Goal: Task Accomplishment & Management: Manage account settings

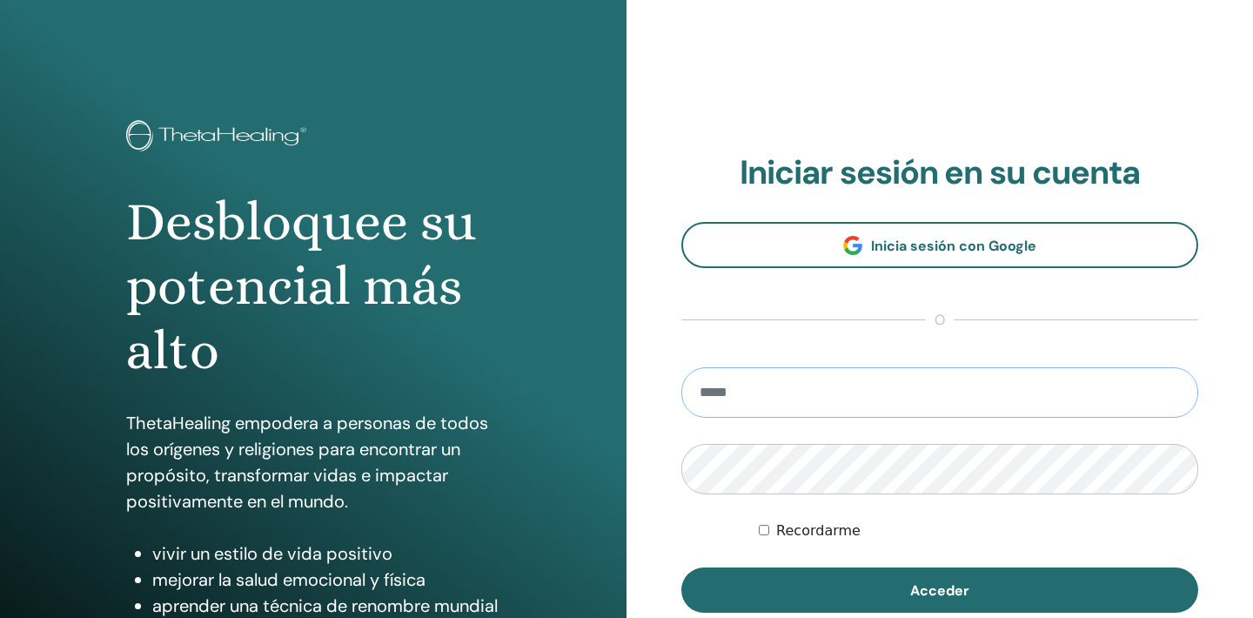
type input "**********"
click at [940, 590] on button "Acceder" at bounding box center [940, 590] width 517 height 45
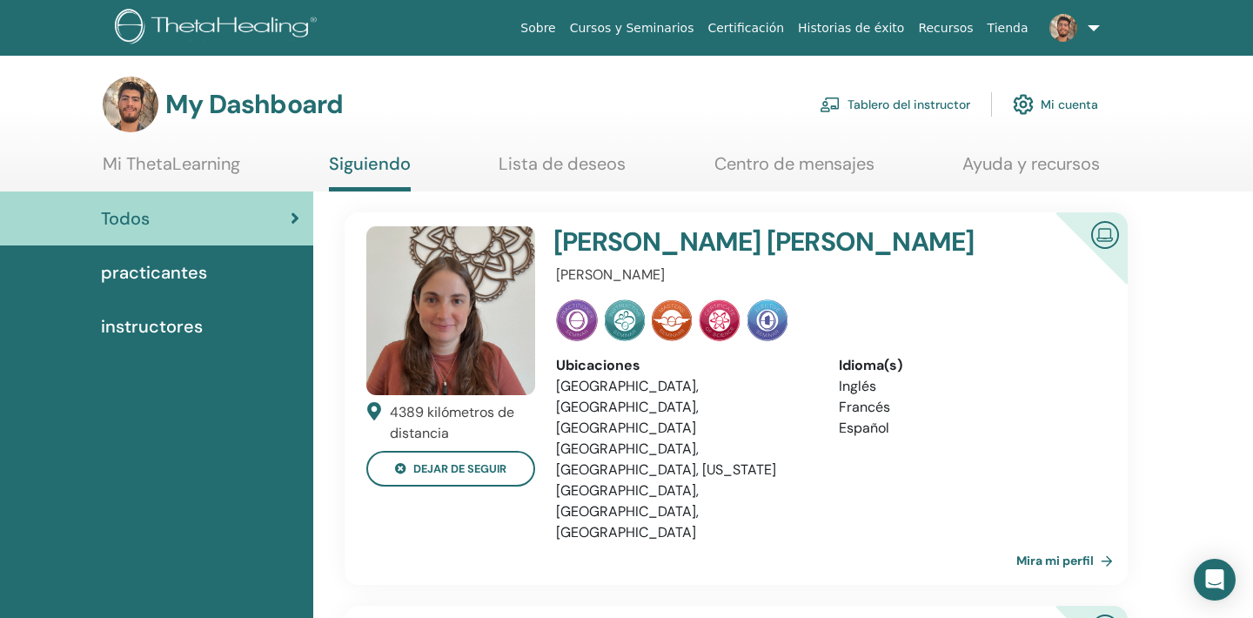
click at [898, 105] on link "Tablero del instructor" at bounding box center [895, 104] width 151 height 38
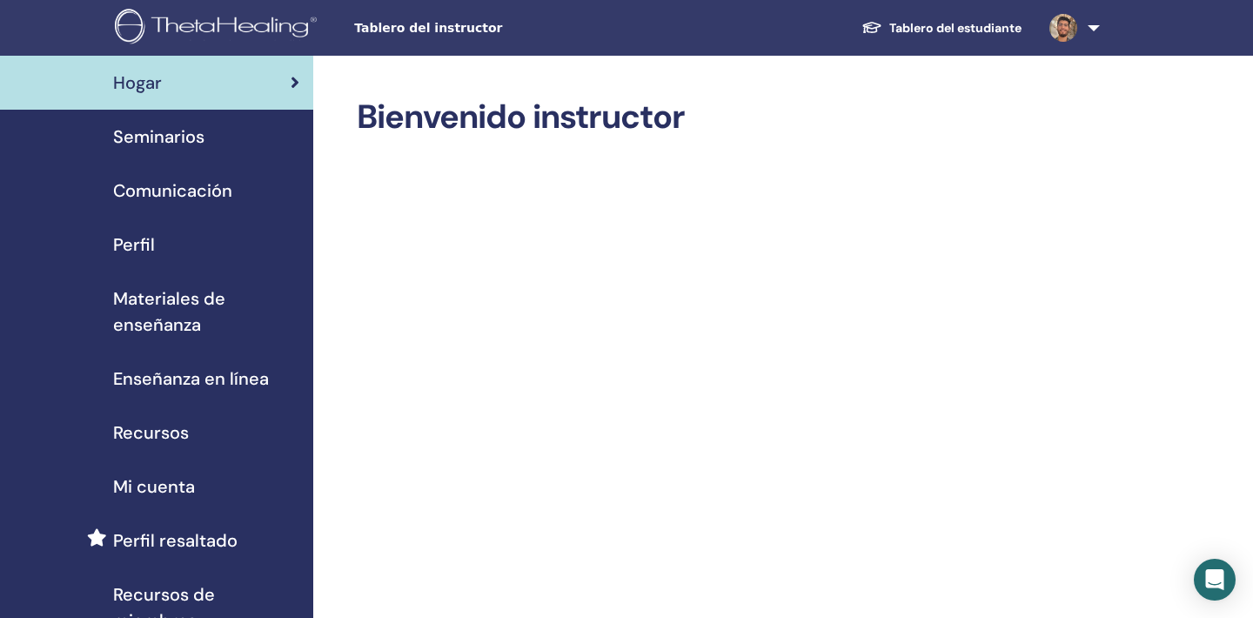
click at [176, 147] on span "Seminarios" at bounding box center [158, 137] width 91 height 26
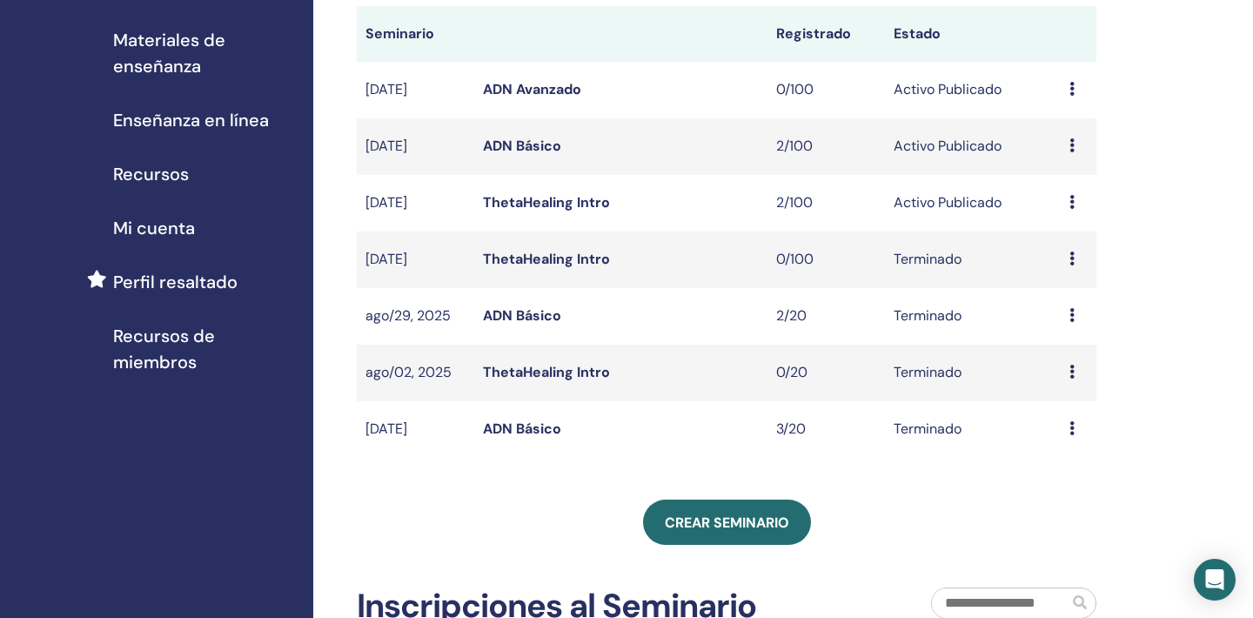
scroll to position [269, 0]
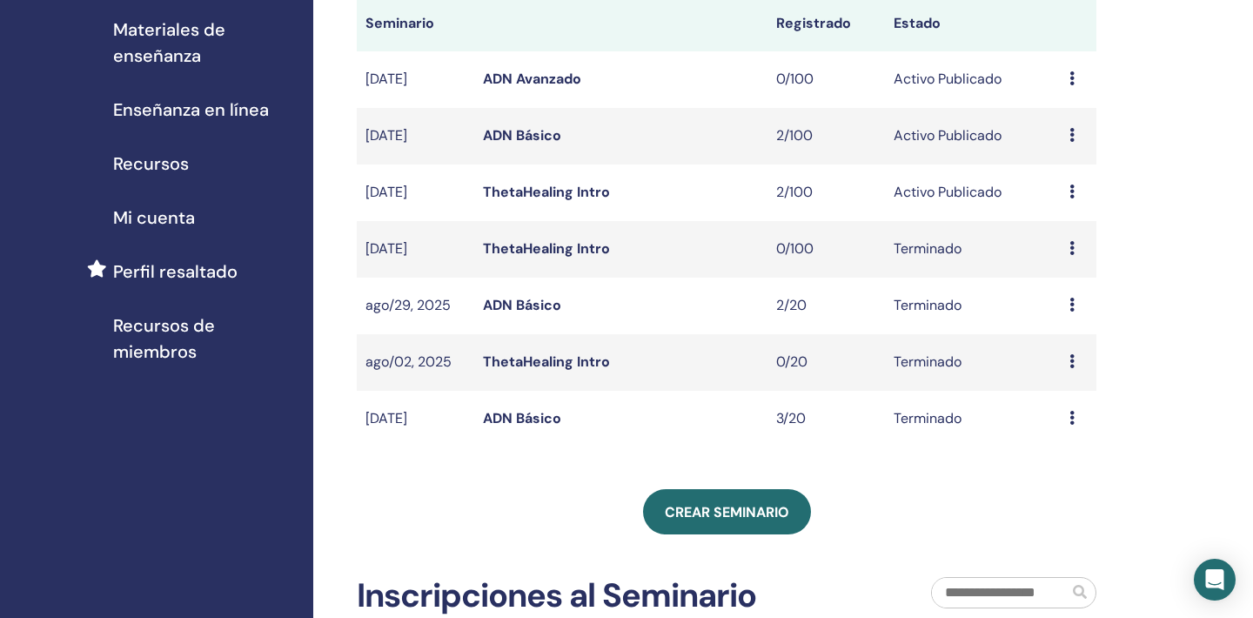
click at [1080, 189] on div "Avance Editar asistentes Cancelar" at bounding box center [1079, 192] width 18 height 21
click at [1071, 198] on link "Avance" at bounding box center [1066, 202] width 47 height 18
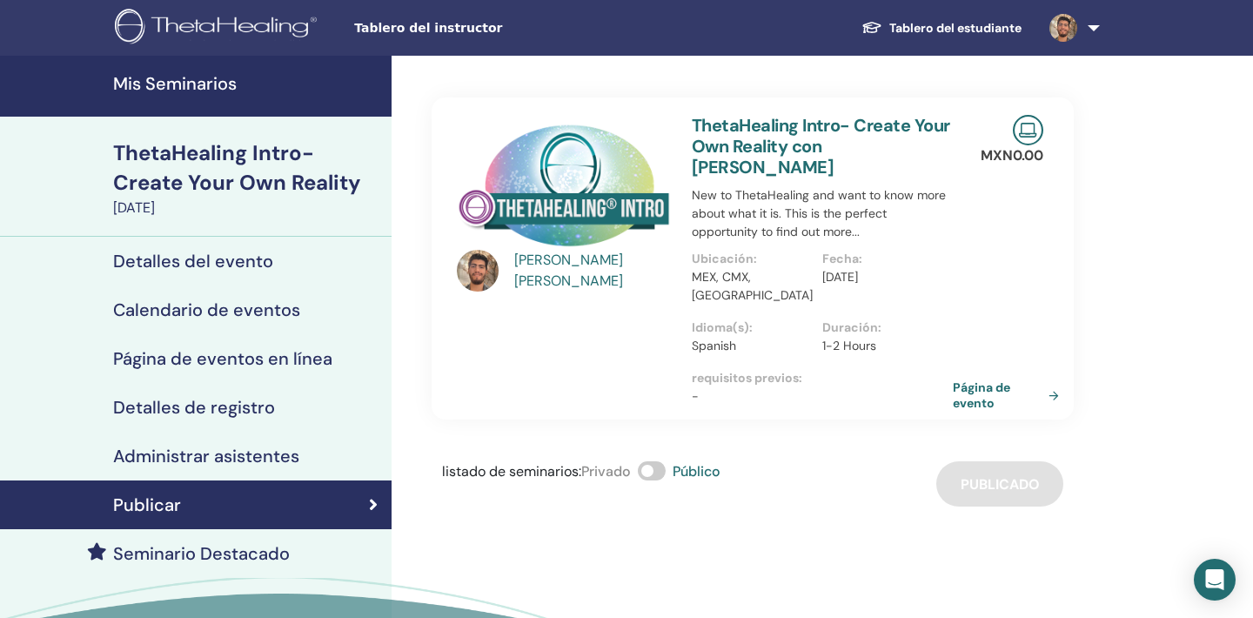
click at [233, 407] on h4 "Detalles de registro" at bounding box center [194, 407] width 162 height 21
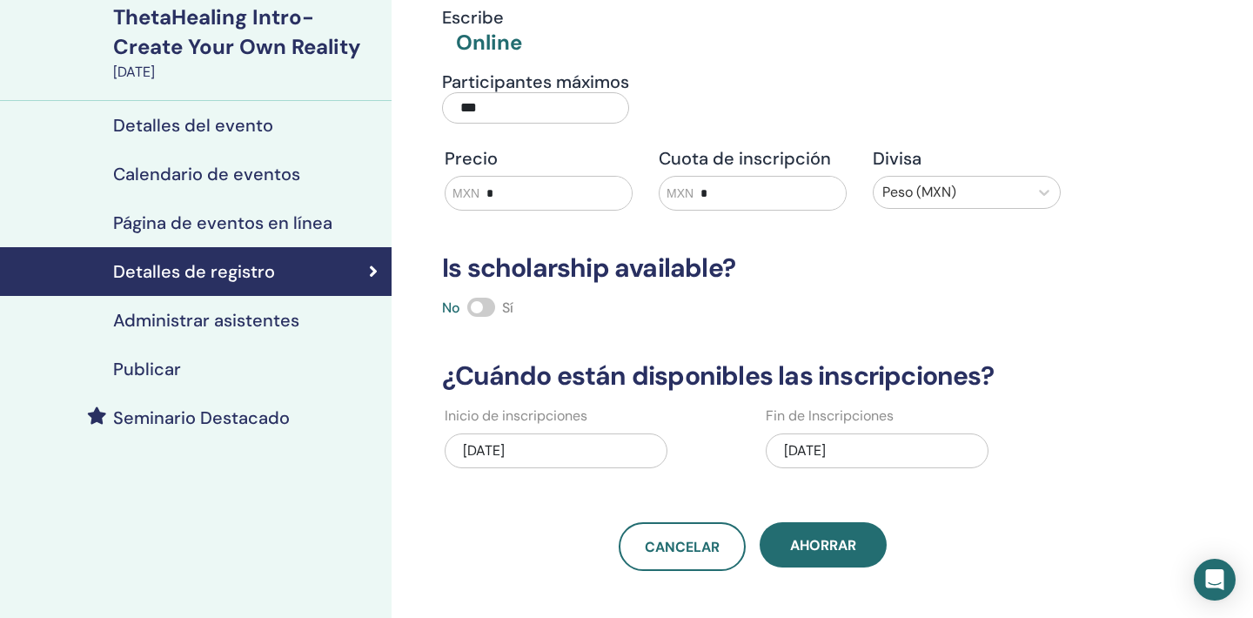
scroll to position [303, 0]
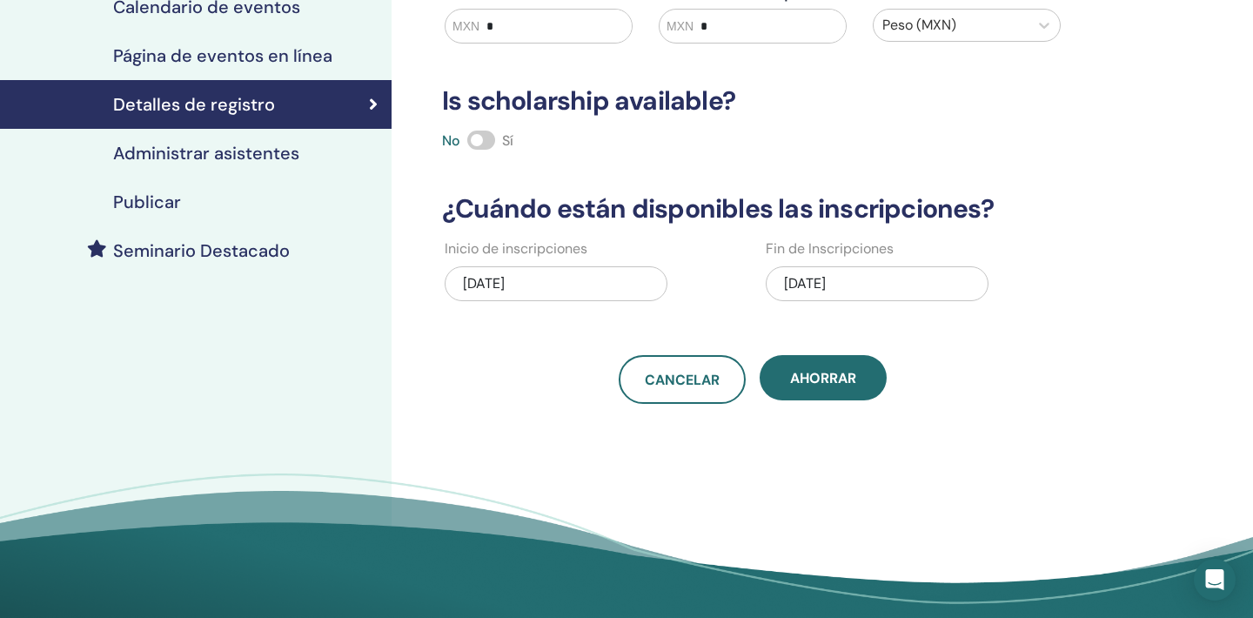
click at [238, 157] on h4 "Administrar asistentes" at bounding box center [206, 153] width 186 height 21
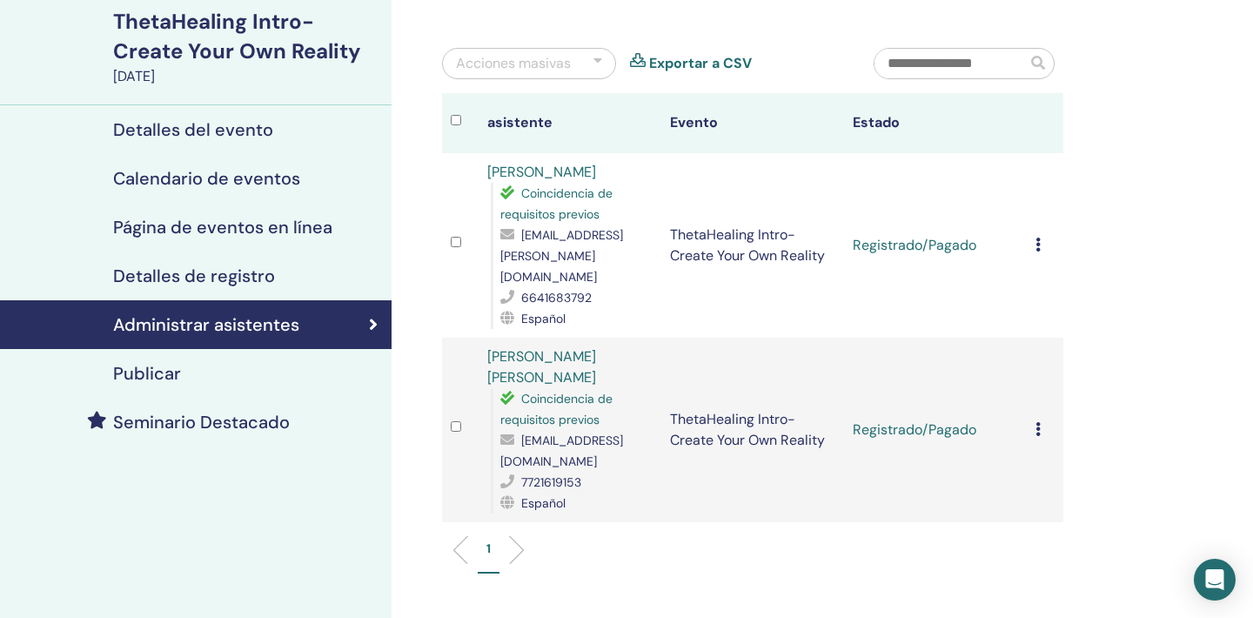
scroll to position [126, 0]
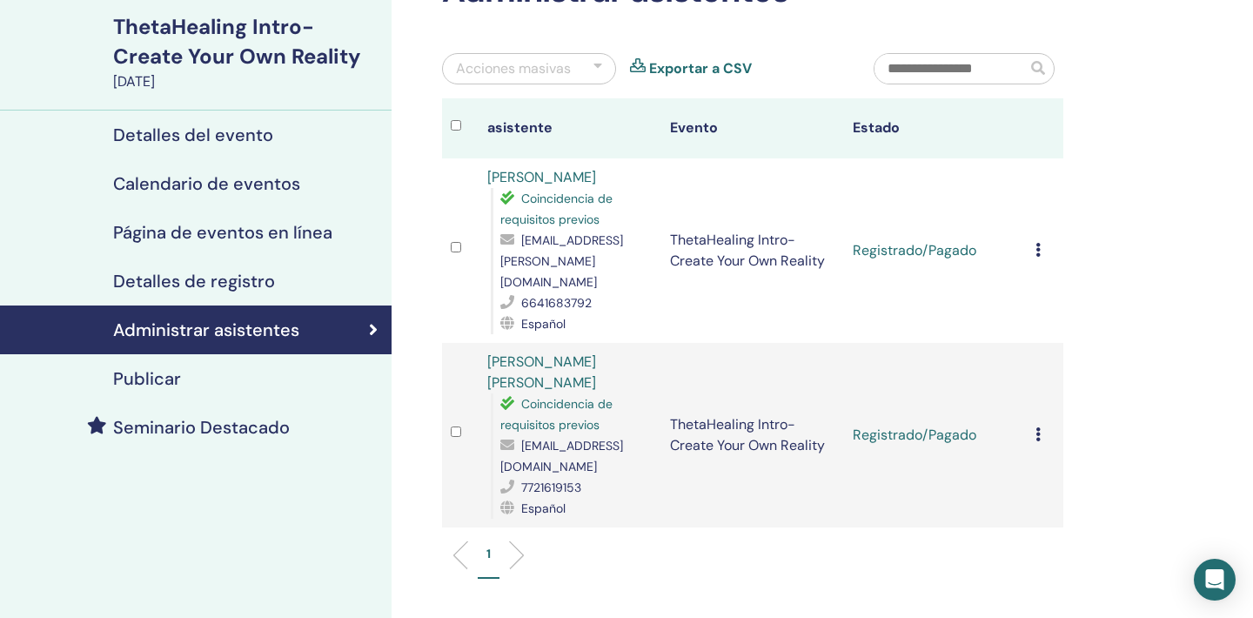
click at [1038, 436] on icon at bounding box center [1038, 434] width 5 height 14
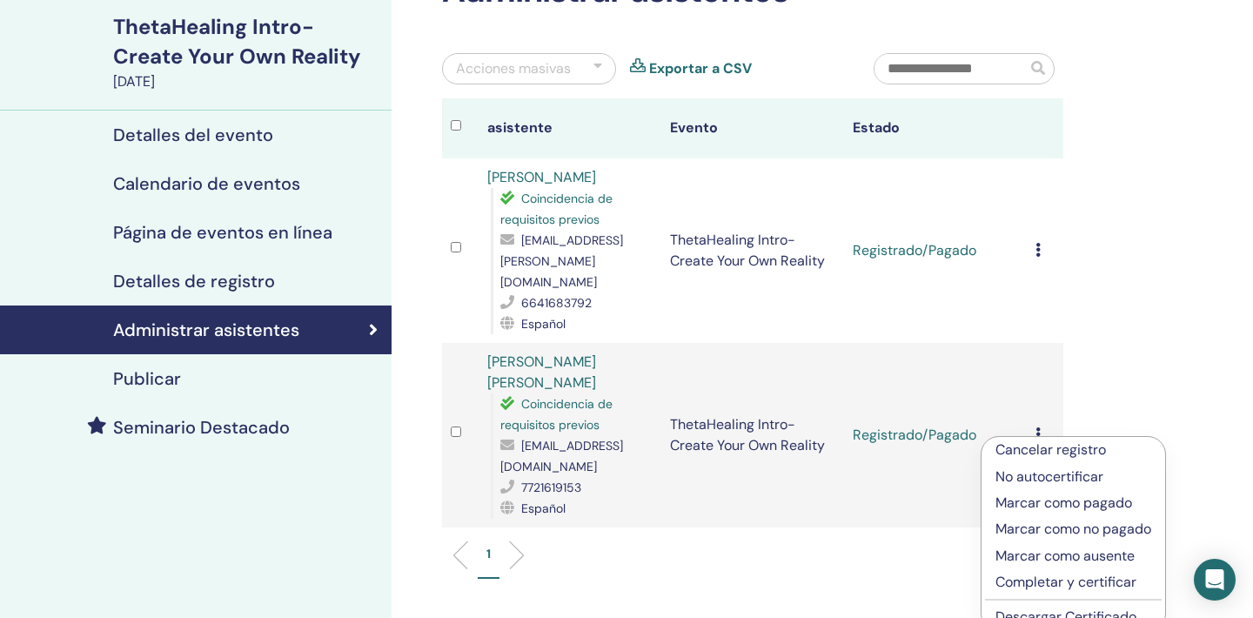
click at [1114, 581] on p "Completar y certificar" at bounding box center [1074, 582] width 156 height 21
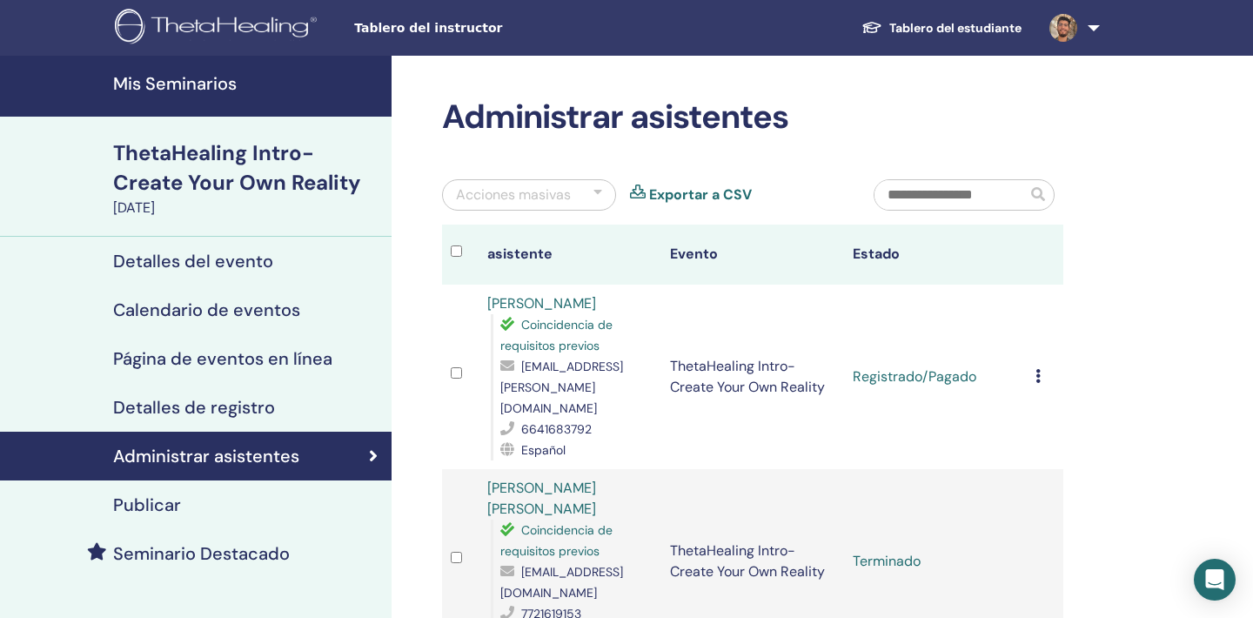
scroll to position [126, 0]
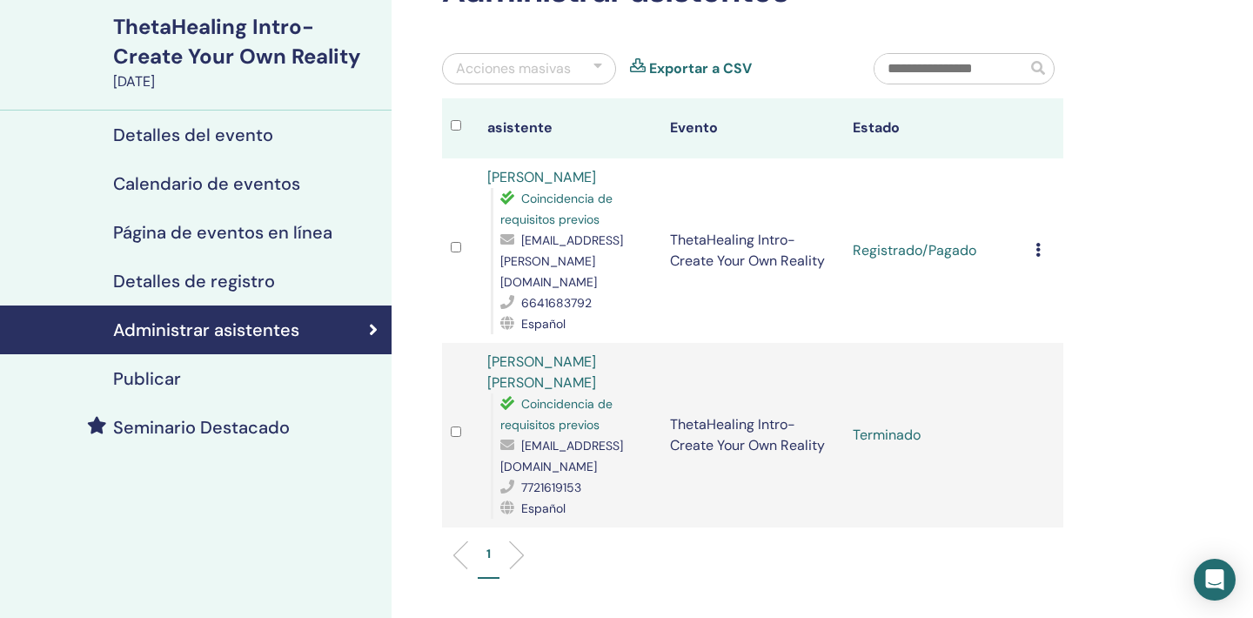
click at [1032, 252] on td "Cancelar registro No autocertificar Marcar como pagado Marcar como no pagado Ma…" at bounding box center [1045, 250] width 37 height 185
click at [1039, 252] on icon at bounding box center [1038, 250] width 5 height 14
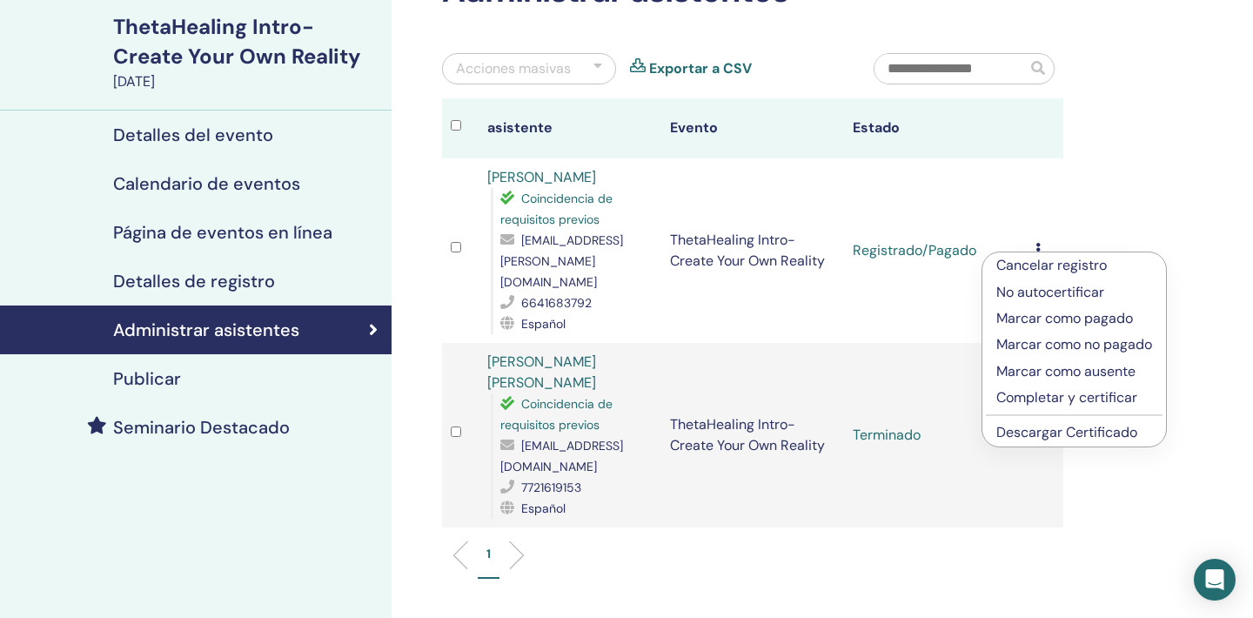
click at [1079, 399] on p "Completar y certificar" at bounding box center [1075, 397] width 156 height 21
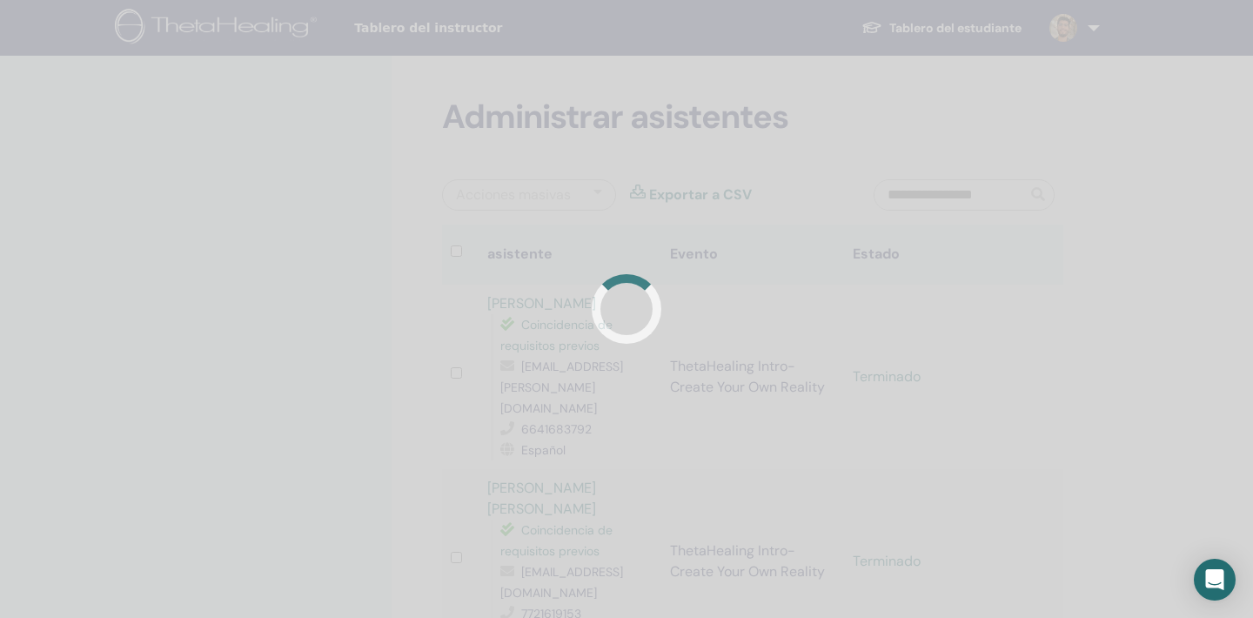
scroll to position [126, 0]
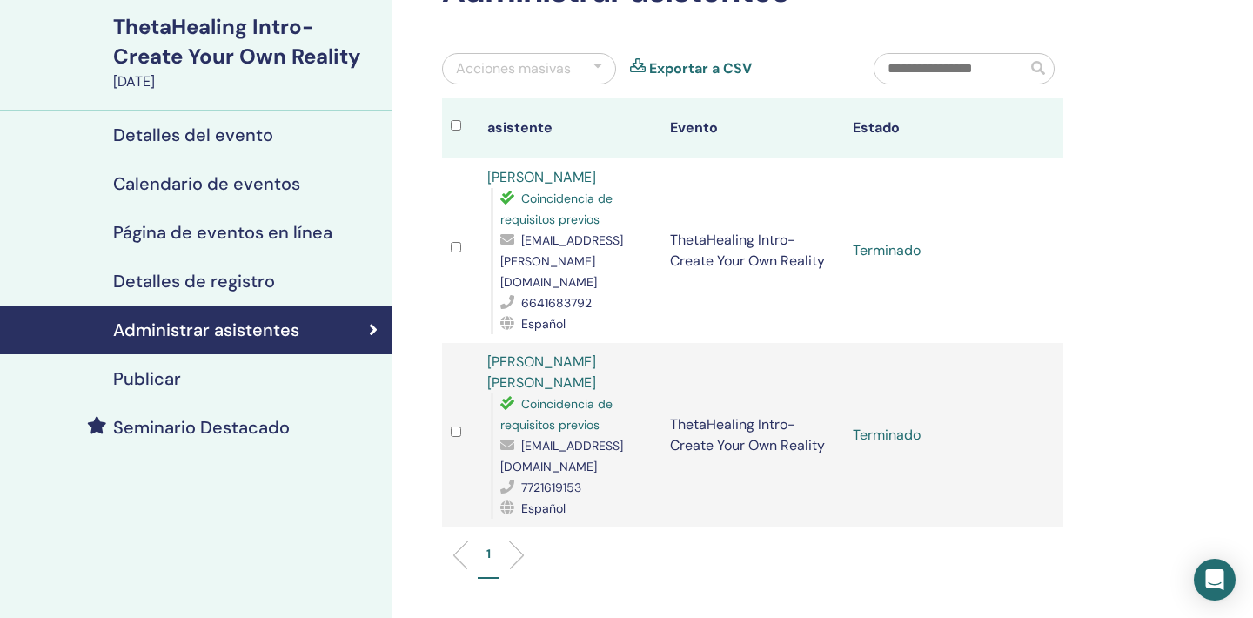
click at [998, 256] on td "Terminado" at bounding box center [935, 250] width 183 height 185
click at [890, 438] on td "Terminado" at bounding box center [935, 435] width 183 height 185
click at [898, 447] on td "Terminado" at bounding box center [935, 435] width 183 height 185
click at [897, 427] on td "Terminado" at bounding box center [935, 435] width 183 height 185
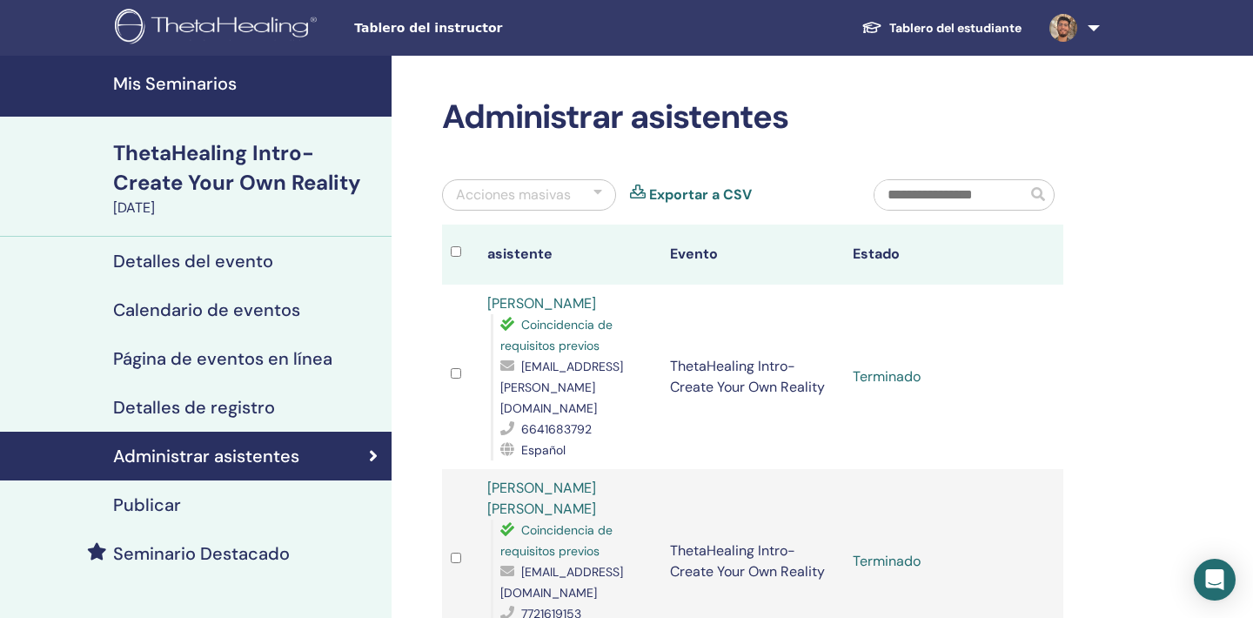
scroll to position [0, 0]
